Goal: Transaction & Acquisition: Book appointment/travel/reservation

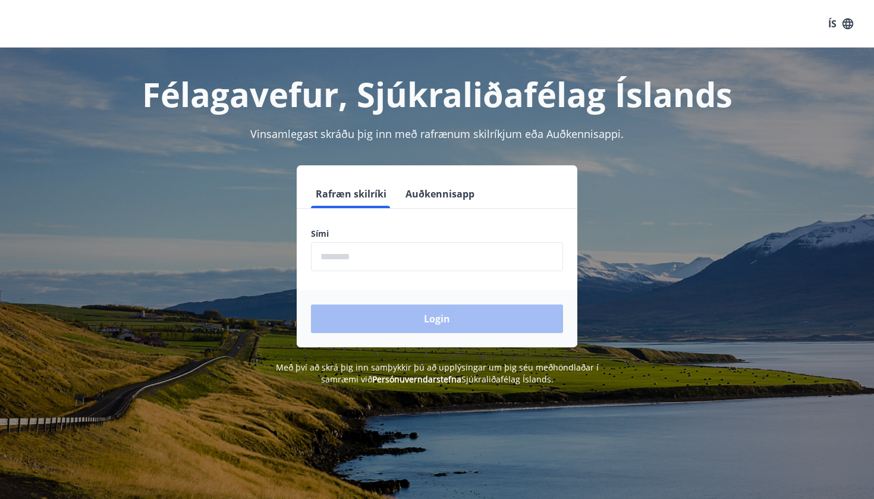
click at [368, 259] on input "phone" at bounding box center [437, 256] width 252 height 29
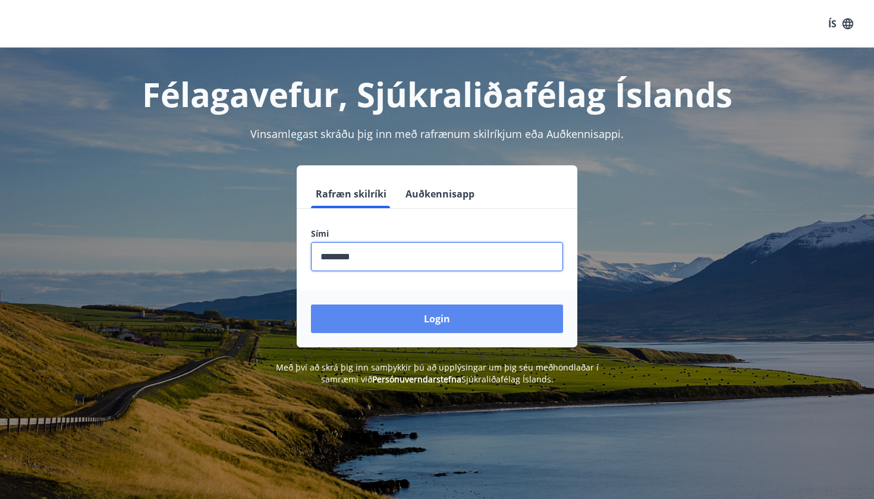
type input "********"
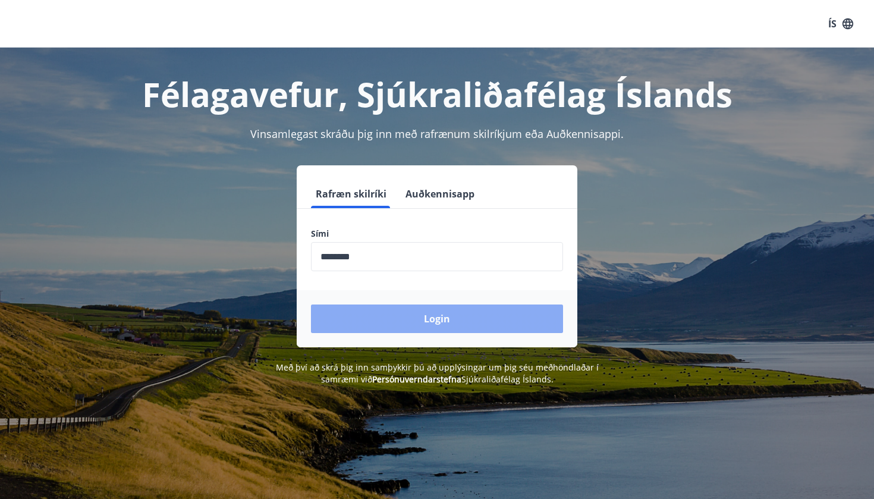
click at [417, 321] on button "Login" at bounding box center [437, 319] width 252 height 29
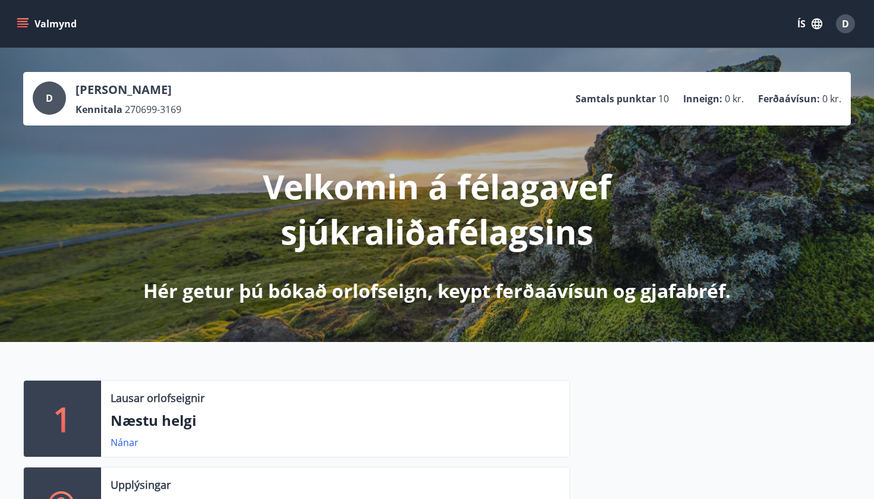
click at [27, 24] on icon "menu" at bounding box center [23, 24] width 12 height 12
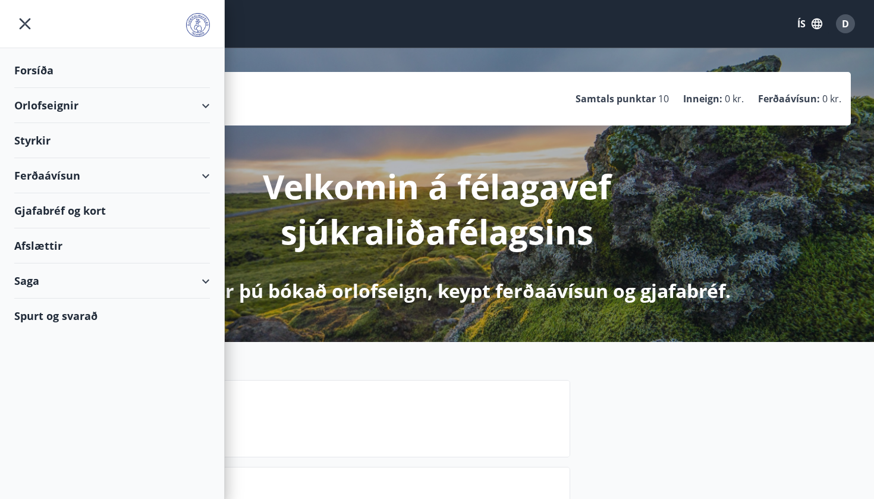
click at [205, 109] on div "Orlofseignir" at bounding box center [112, 105] width 196 height 35
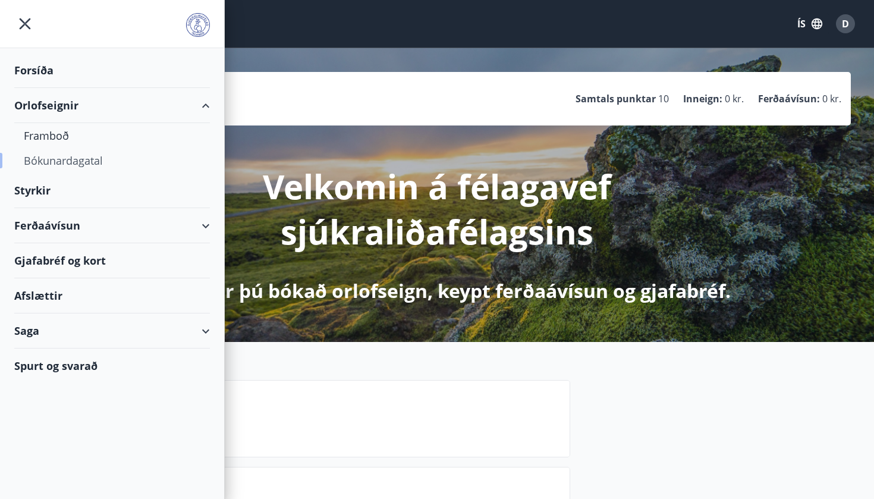
click at [59, 165] on div "Bókunardagatal" at bounding box center [112, 160] width 177 height 25
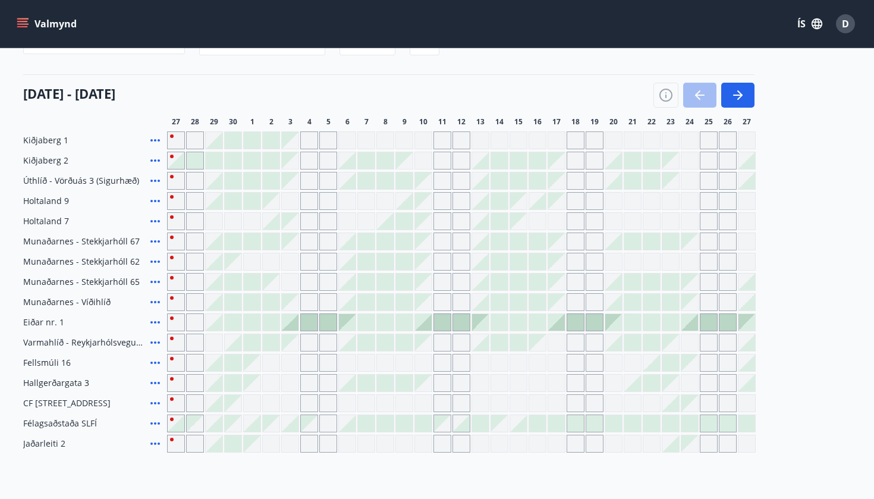
scroll to position [133, 0]
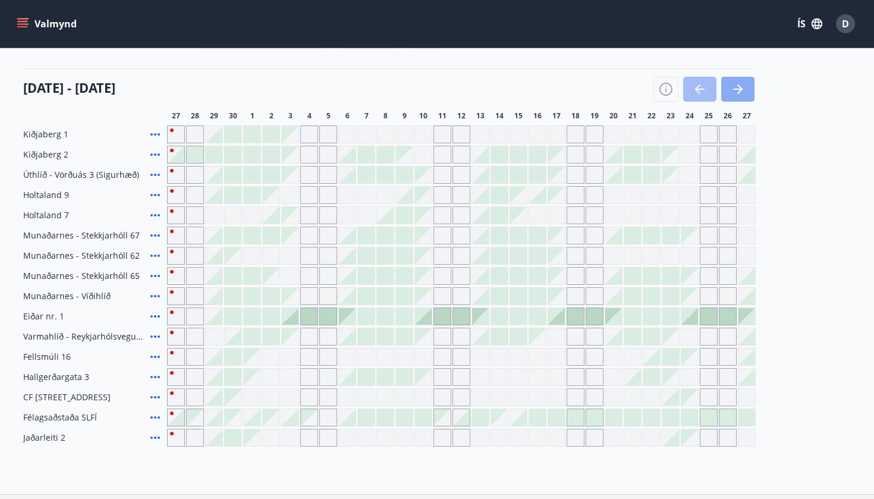
click at [740, 96] on icon "button" at bounding box center [738, 89] width 14 height 14
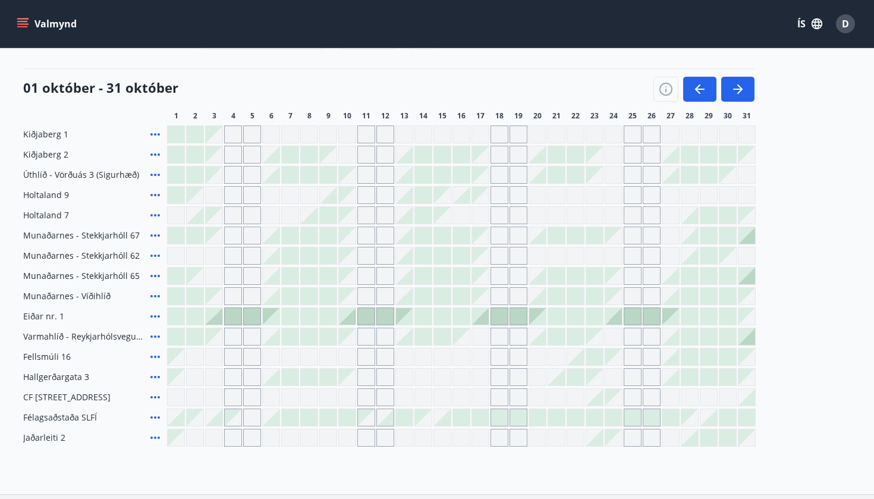
click at [598, 442] on div at bounding box center [595, 437] width 17 height 17
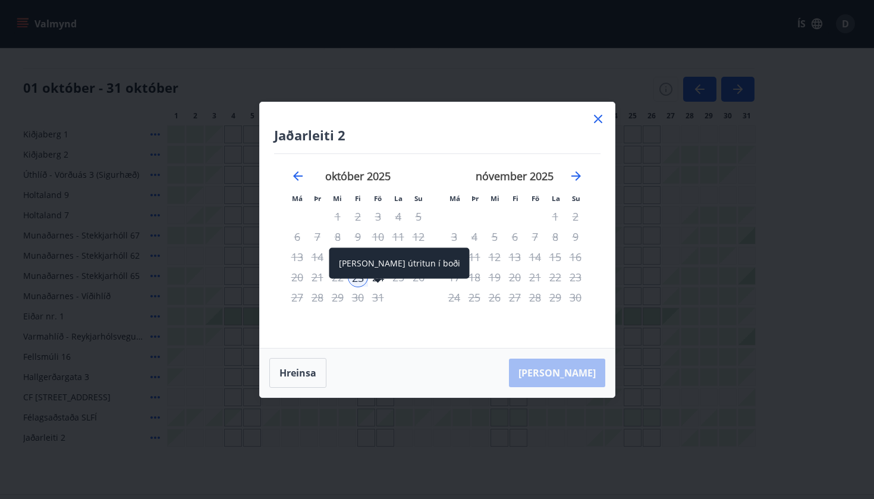
click at [380, 272] on div "[PERSON_NAME] útritun í boði" at bounding box center [400, 263] width 140 height 31
click at [379, 281] on span at bounding box center [378, 282] width 8 height 6
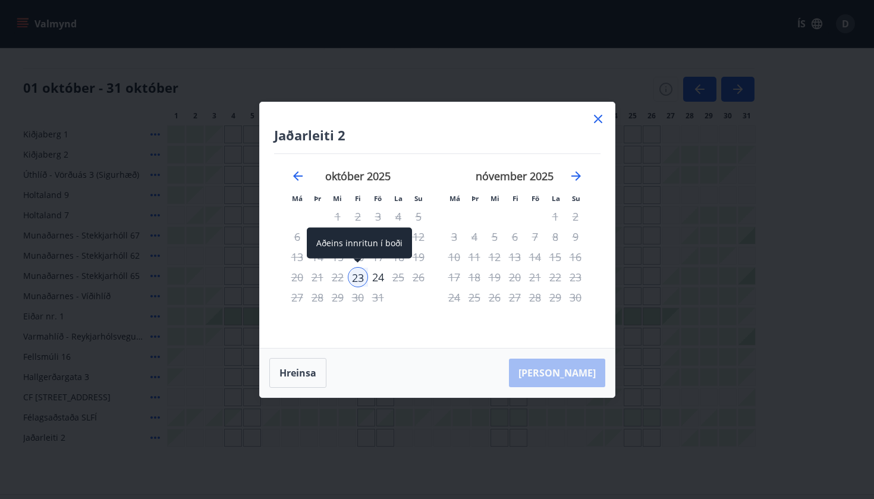
click at [352, 275] on div "23" at bounding box center [358, 277] width 20 height 20
click at [377, 279] on div "24" at bounding box center [378, 277] width 20 height 20
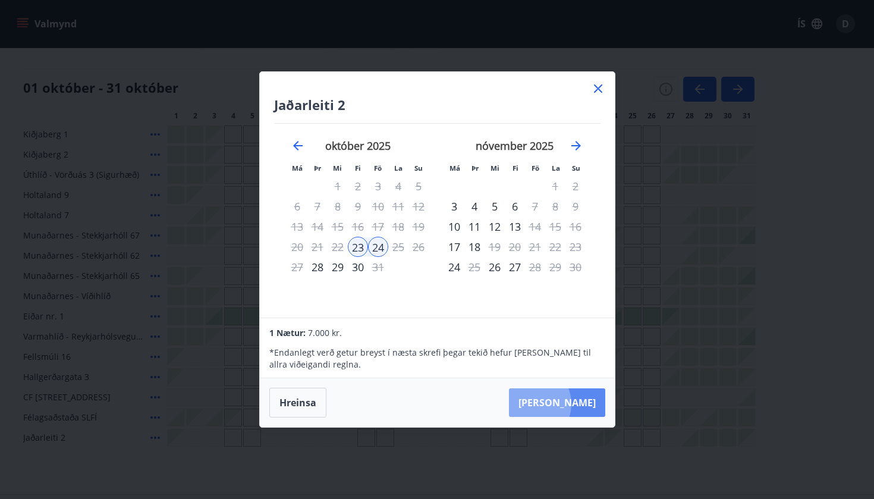
click at [565, 404] on button "[PERSON_NAME]" at bounding box center [557, 402] width 96 height 29
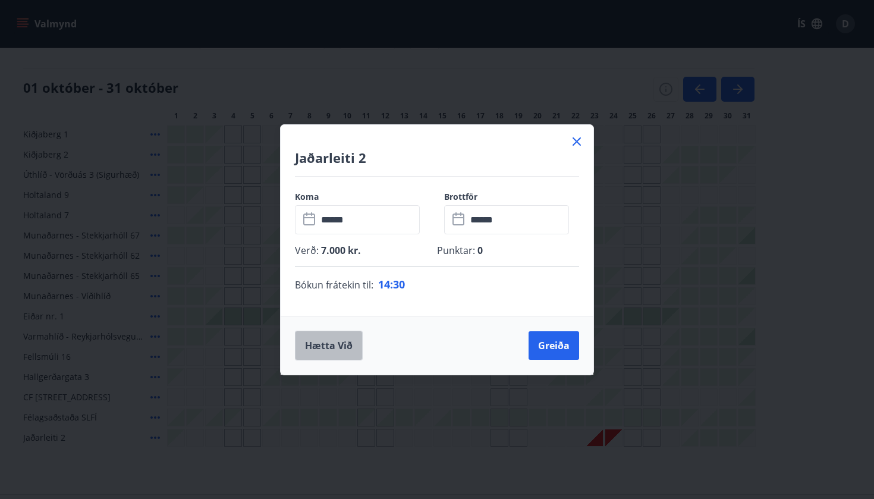
click at [338, 336] on button "Hætta við" at bounding box center [329, 346] width 68 height 30
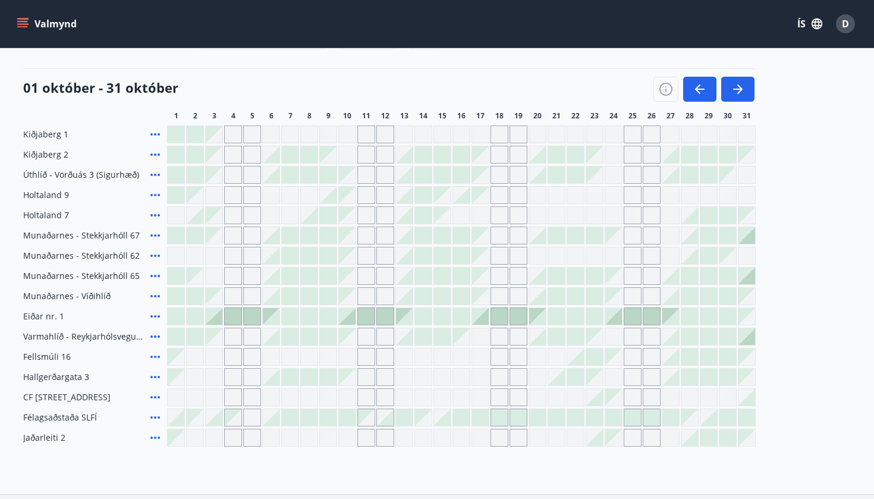
click at [631, 420] on div at bounding box center [633, 417] width 17 height 17
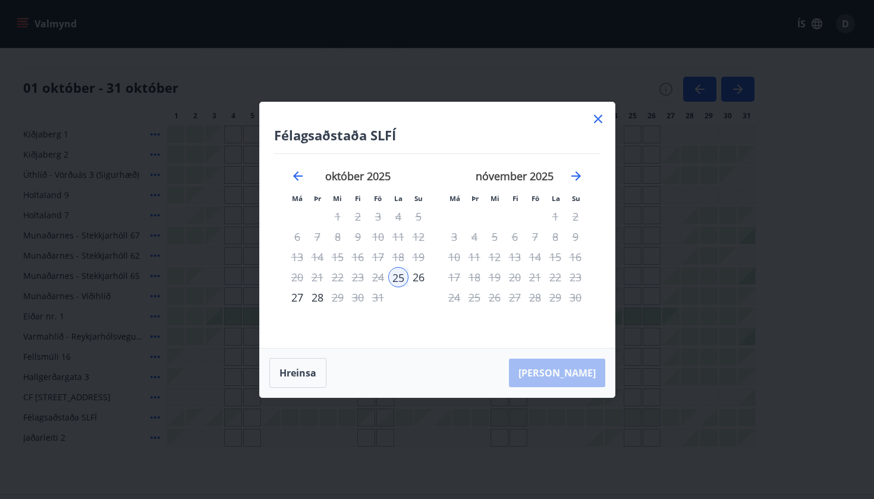
click at [418, 278] on div "26" at bounding box center [419, 277] width 20 height 20
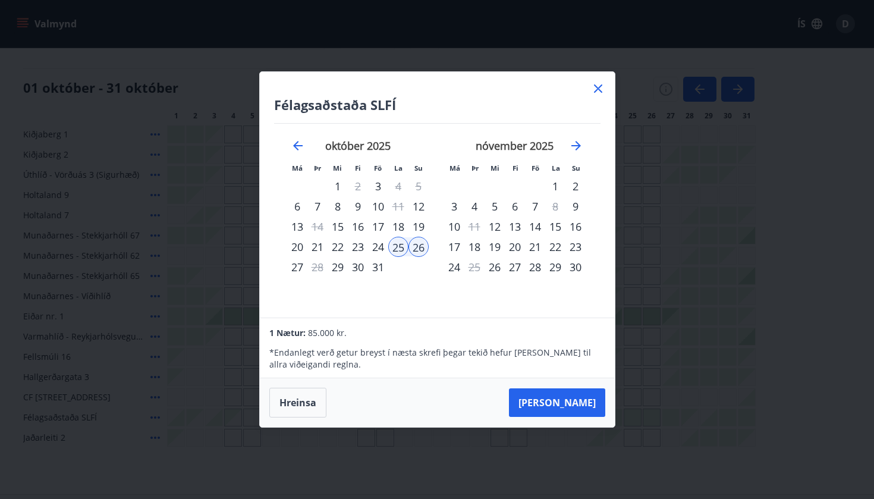
click at [426, 247] on div "26" at bounding box center [419, 247] width 20 height 20
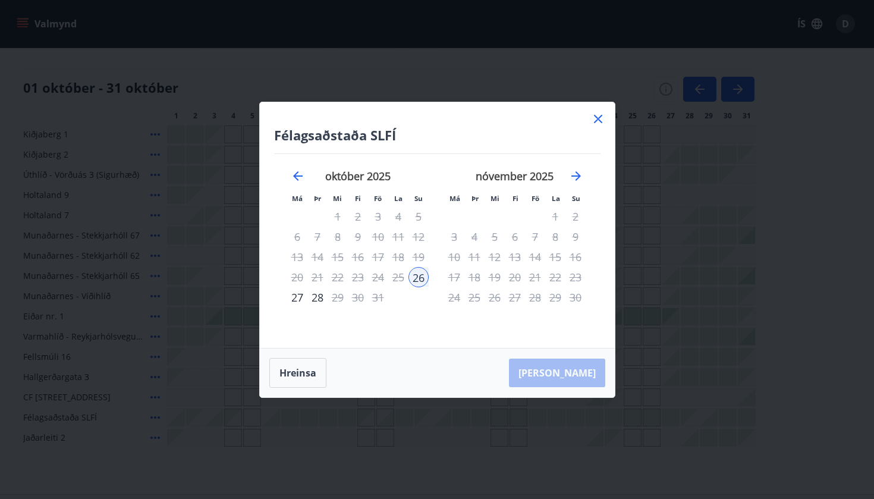
click at [394, 276] on div "25" at bounding box center [398, 277] width 20 height 20
click at [422, 278] on div "26" at bounding box center [419, 277] width 20 height 20
click at [311, 387] on button "Hreinsa" at bounding box center [297, 373] width 57 height 30
click at [397, 277] on div "25" at bounding box center [398, 277] width 20 height 20
click at [419, 279] on div "26" at bounding box center [419, 277] width 20 height 20
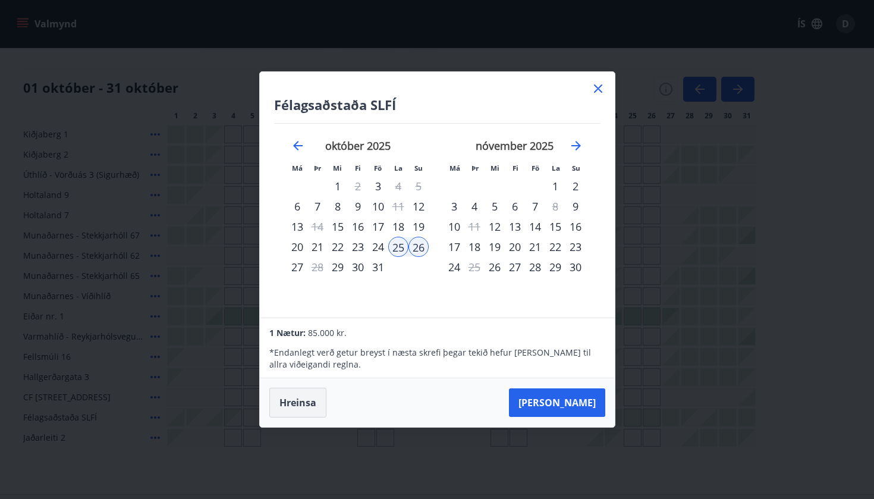
click at [314, 402] on button "Hreinsa" at bounding box center [297, 403] width 57 height 30
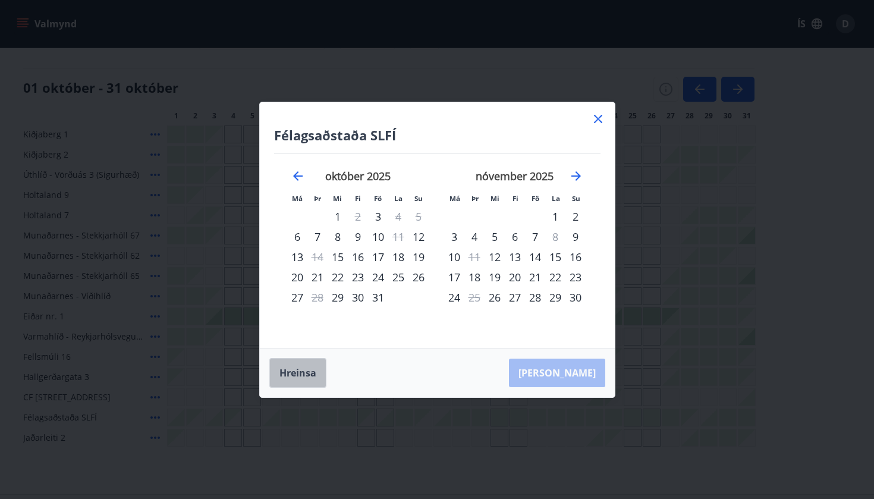
click at [302, 384] on button "Hreinsa" at bounding box center [297, 373] width 57 height 30
click at [595, 122] on icon at bounding box center [598, 119] width 8 height 8
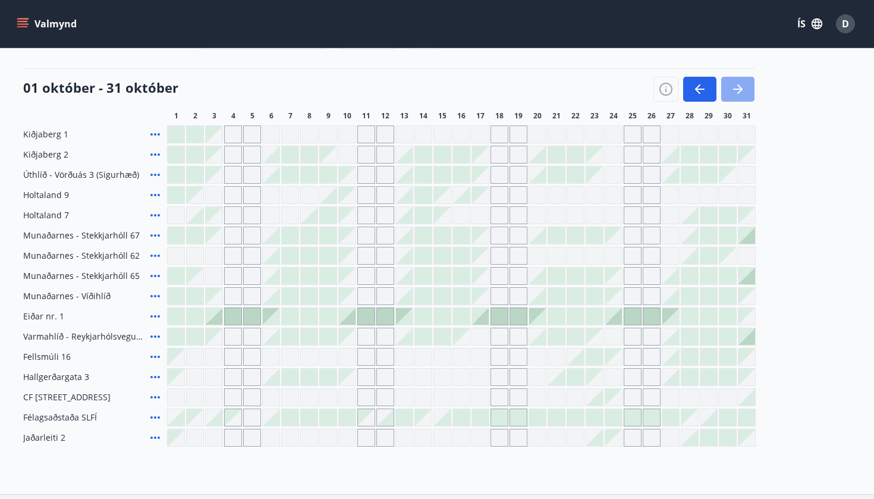
click at [741, 82] on icon "button" at bounding box center [738, 89] width 14 height 14
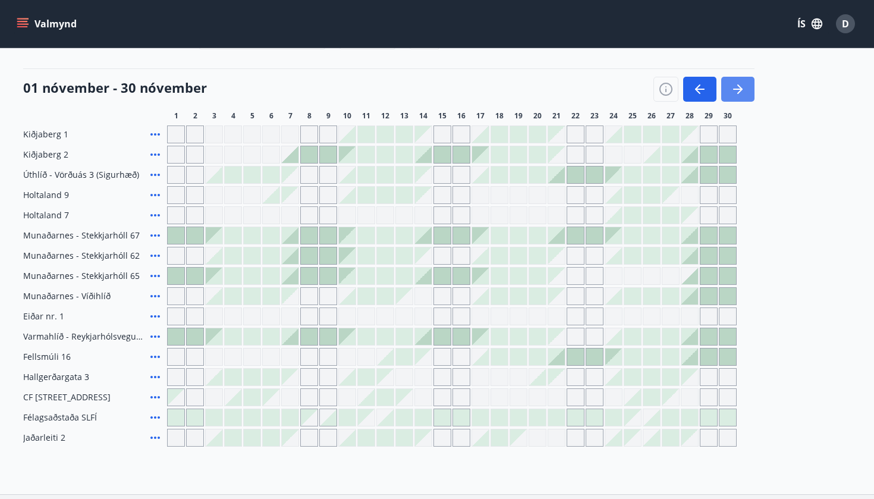
click at [741, 82] on icon "button" at bounding box center [738, 89] width 14 height 14
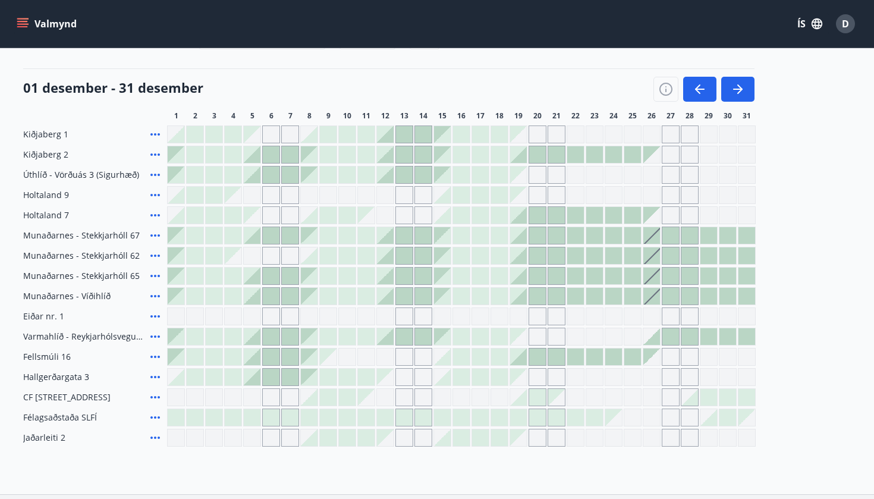
click at [708, 398] on div at bounding box center [709, 397] width 17 height 17
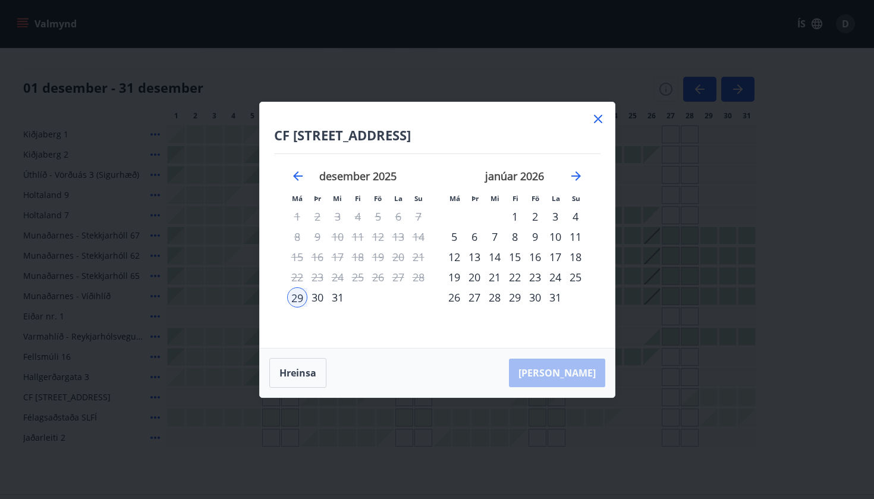
click at [577, 217] on div "4" at bounding box center [576, 216] width 20 height 20
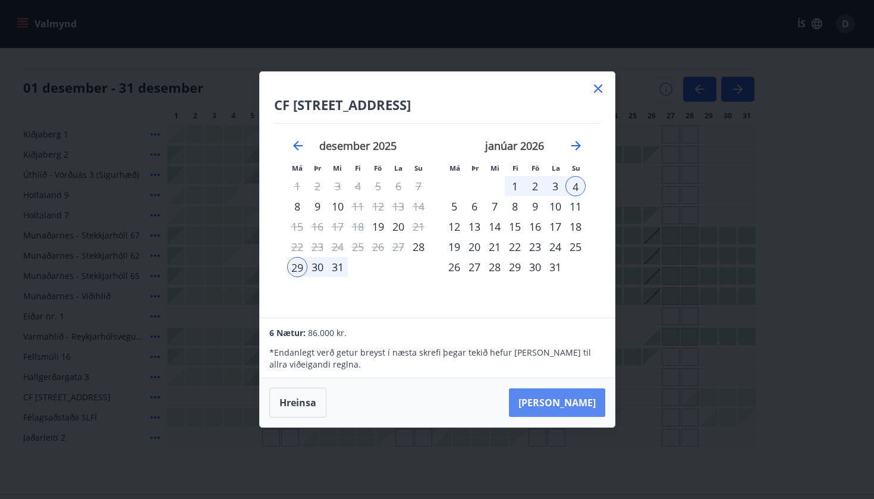
click at [566, 401] on button "[PERSON_NAME]" at bounding box center [557, 402] width 96 height 29
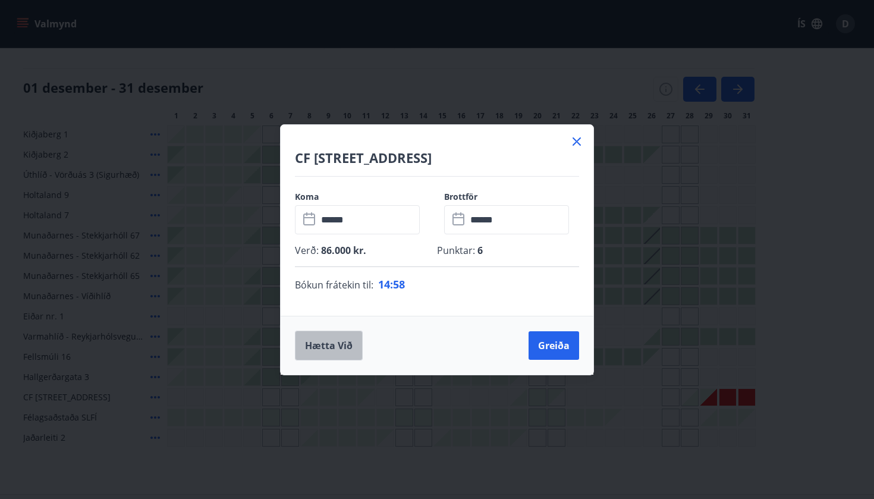
click at [333, 350] on button "Hætta við" at bounding box center [329, 346] width 68 height 30
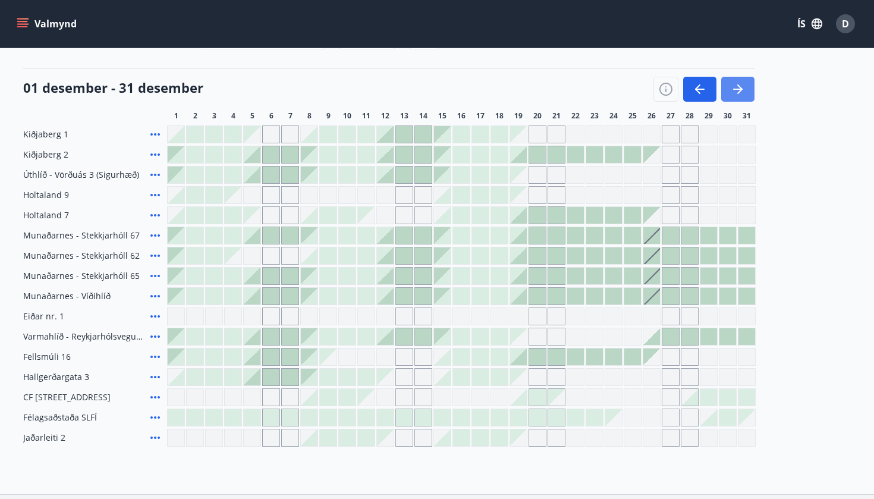
click at [739, 83] on icon "button" at bounding box center [738, 89] width 14 height 14
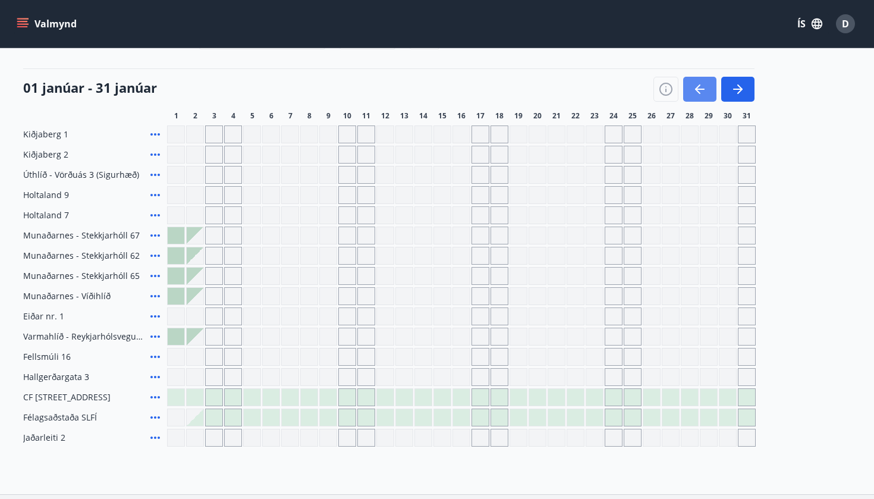
click at [694, 93] on icon "button" at bounding box center [700, 89] width 14 height 14
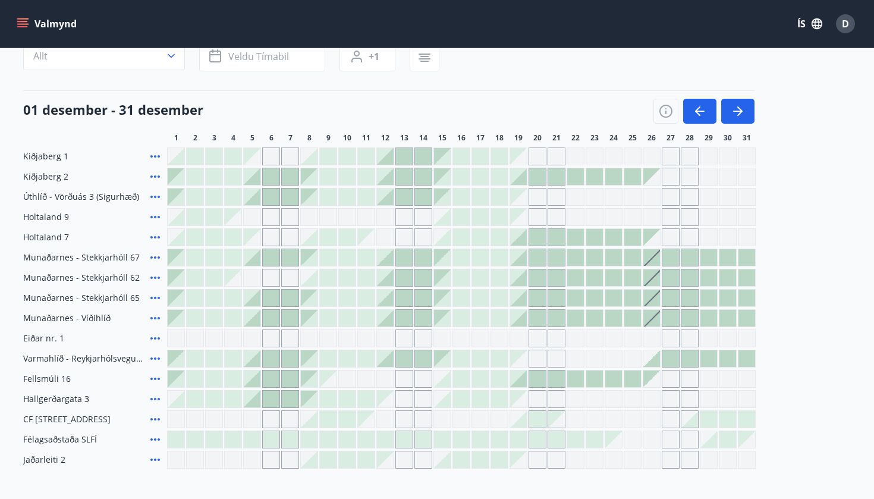
scroll to position [121, 0]
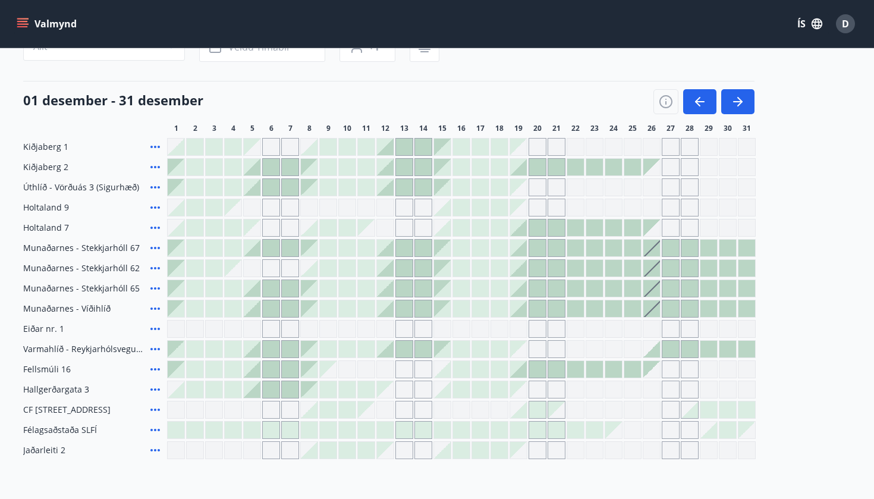
click at [153, 207] on icon at bounding box center [155, 207] width 14 height 14
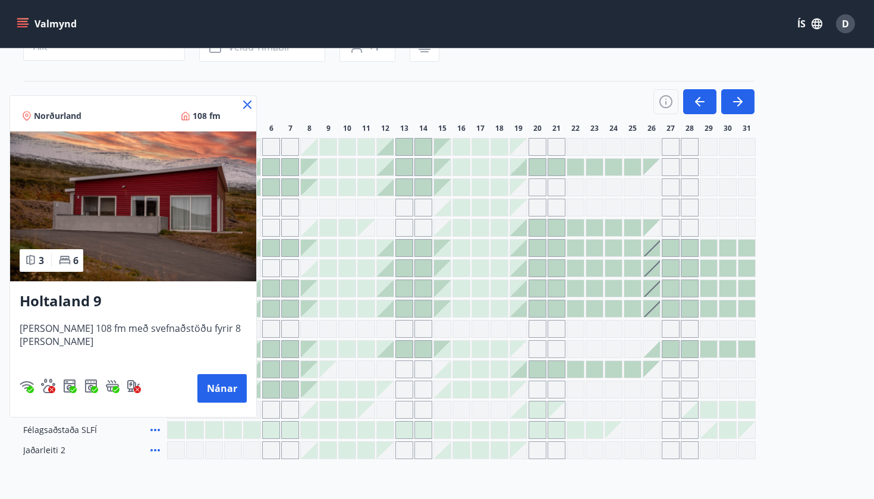
click at [247, 105] on icon at bounding box center [248, 105] width 2 height 2
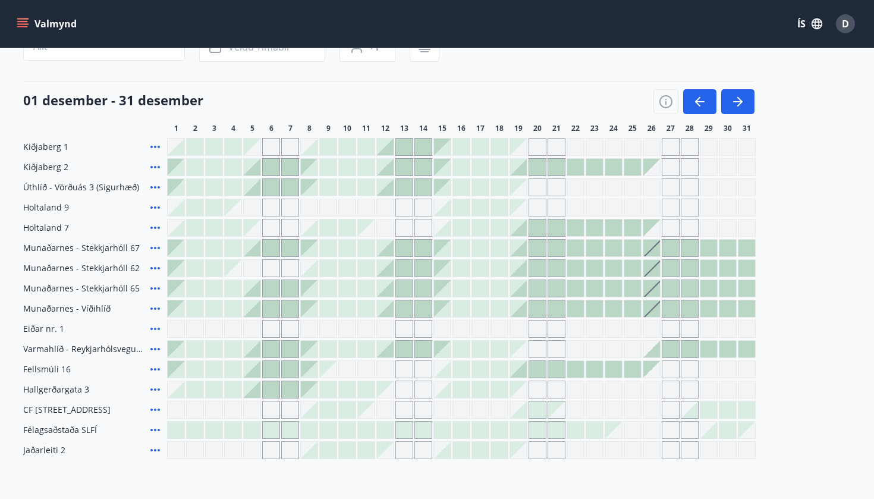
click at [156, 229] on icon at bounding box center [155, 228] width 14 height 14
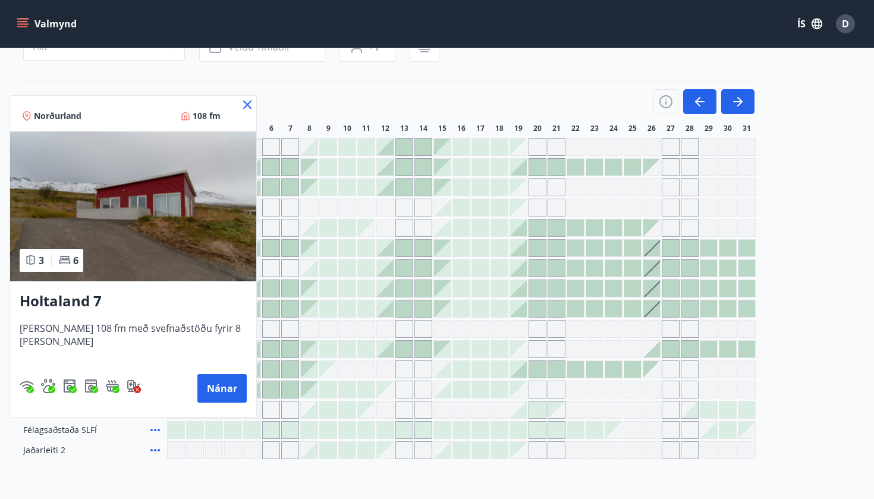
click at [243, 106] on icon at bounding box center [247, 105] width 8 height 8
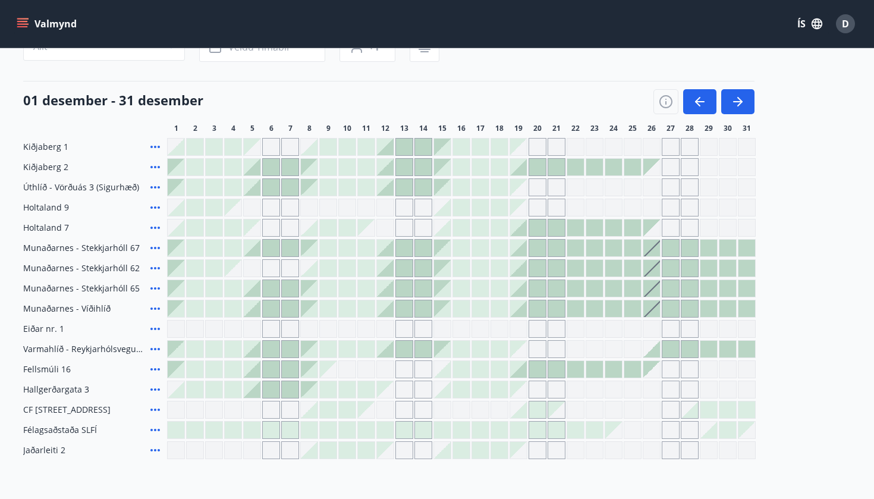
click at [156, 334] on icon at bounding box center [155, 329] width 14 height 14
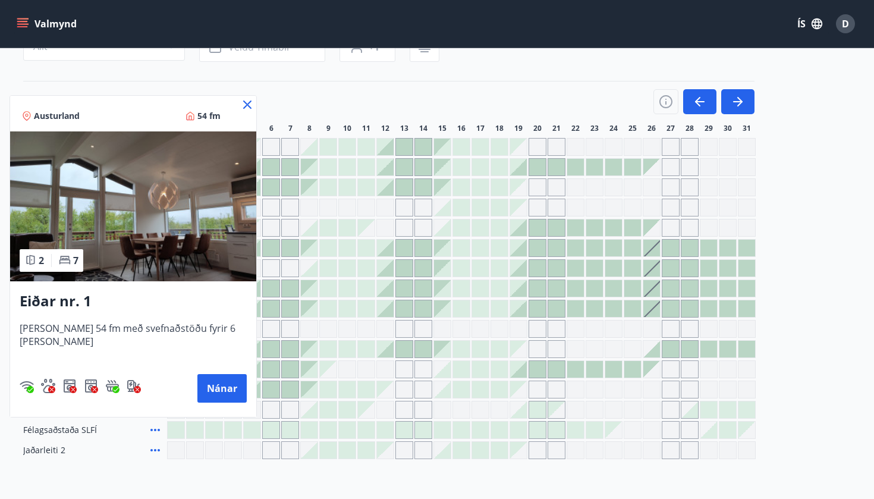
click at [240, 105] on icon at bounding box center [247, 105] width 14 height 14
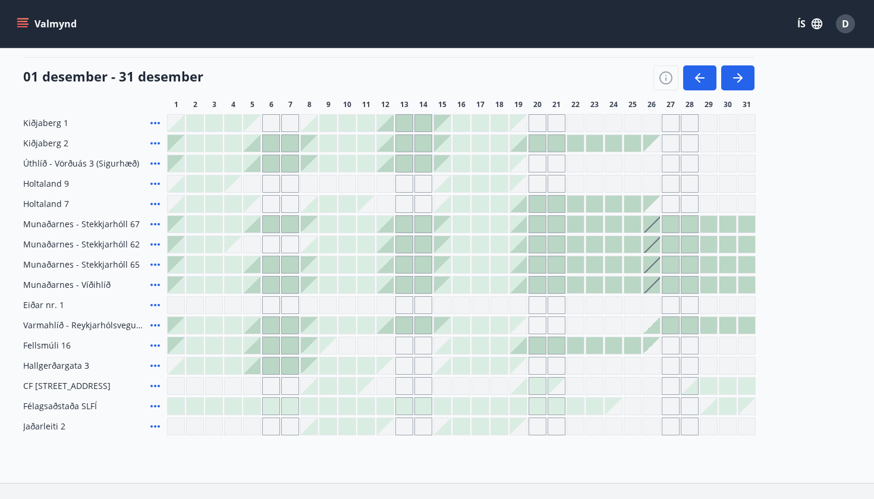
scroll to position [142, 0]
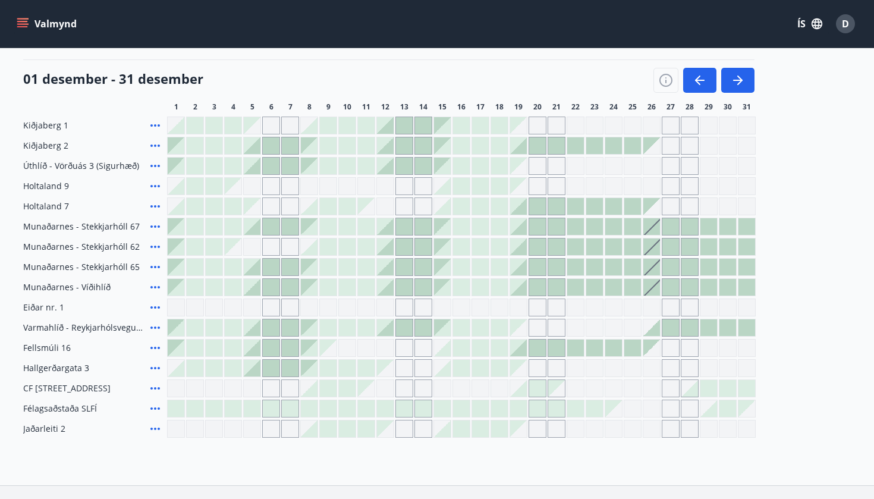
click at [151, 428] on icon at bounding box center [155, 429] width 14 height 14
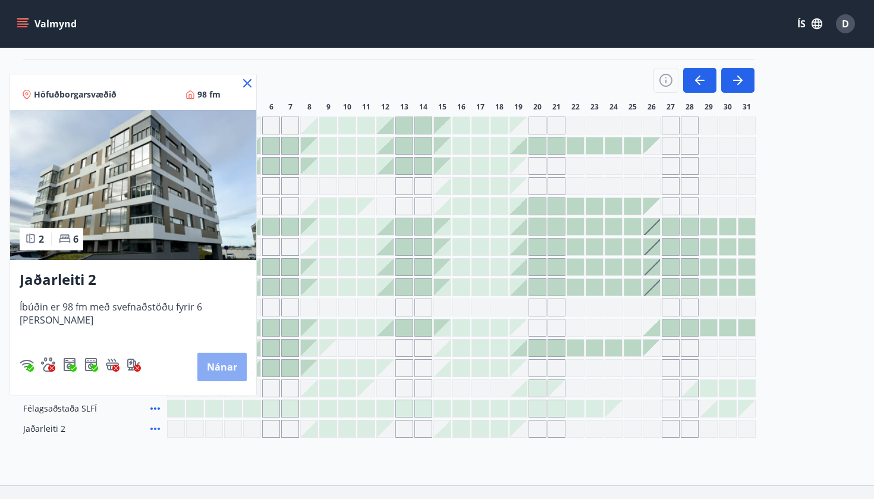
click at [197, 365] on button "Nánar" at bounding box center [221, 367] width 49 height 29
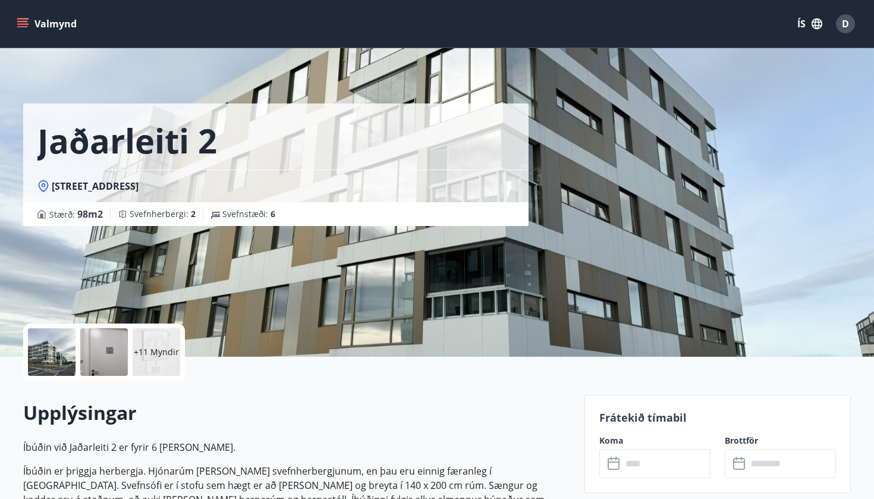
click at [154, 361] on div "+11 Myndir" at bounding box center [157, 352] width 48 height 48
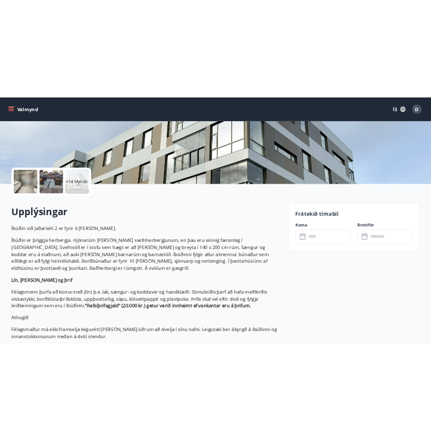
scroll to position [200, 0]
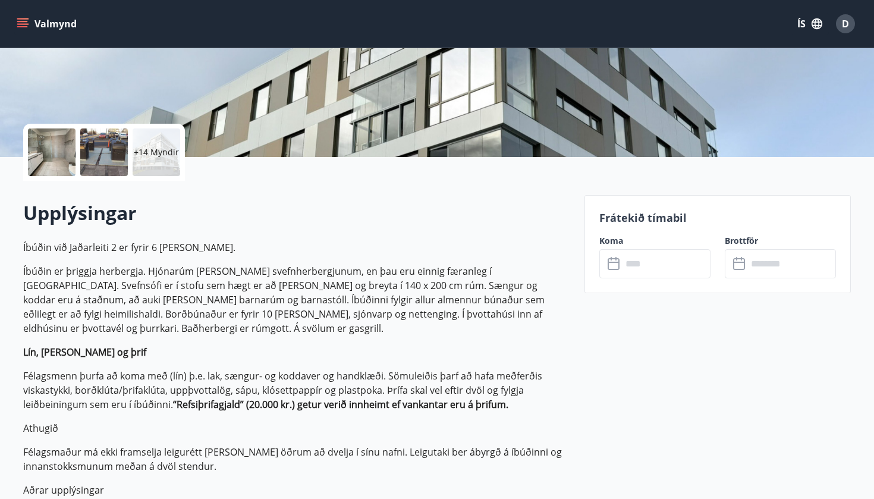
click at [623, 260] on input "text" at bounding box center [666, 263] width 89 height 29
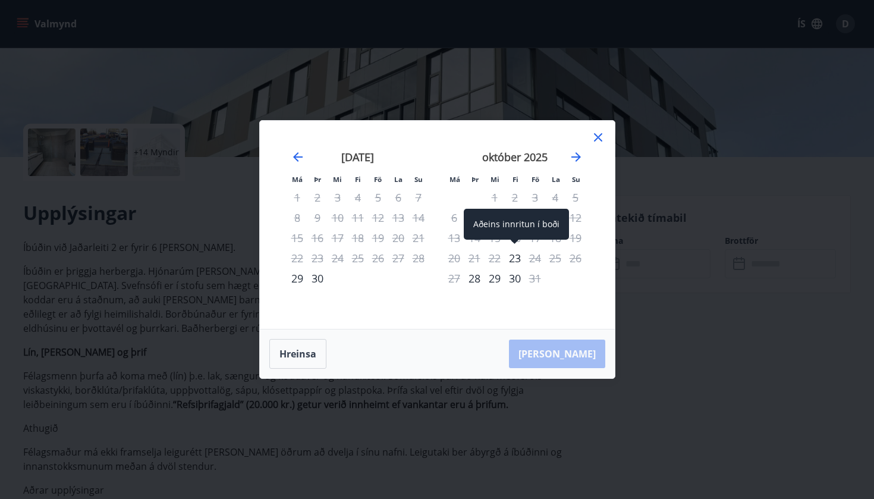
click at [513, 257] on div "23" at bounding box center [515, 258] width 20 height 20
click at [540, 259] on div "24" at bounding box center [535, 258] width 20 height 20
